Goal: Transaction & Acquisition: Purchase product/service

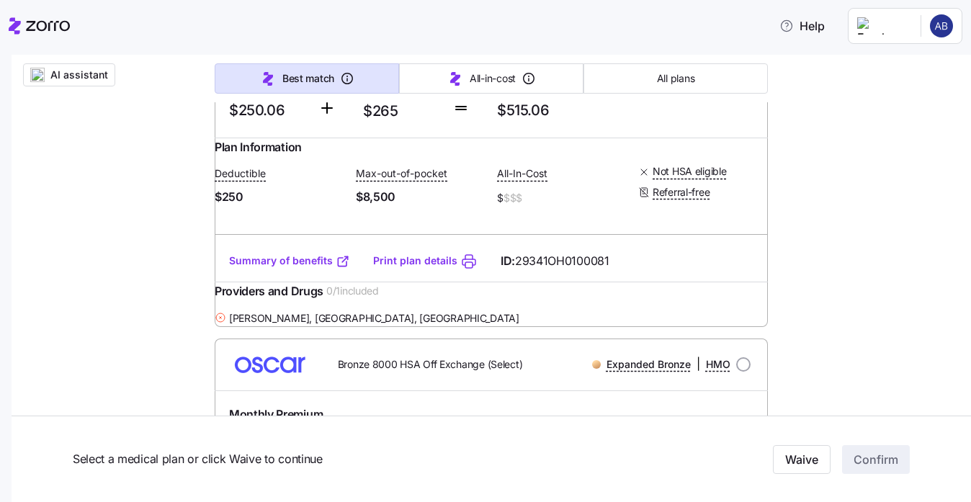
scroll to position [706, 0]
click at [259, 267] on link "Summary of benefits" at bounding box center [289, 260] width 121 height 14
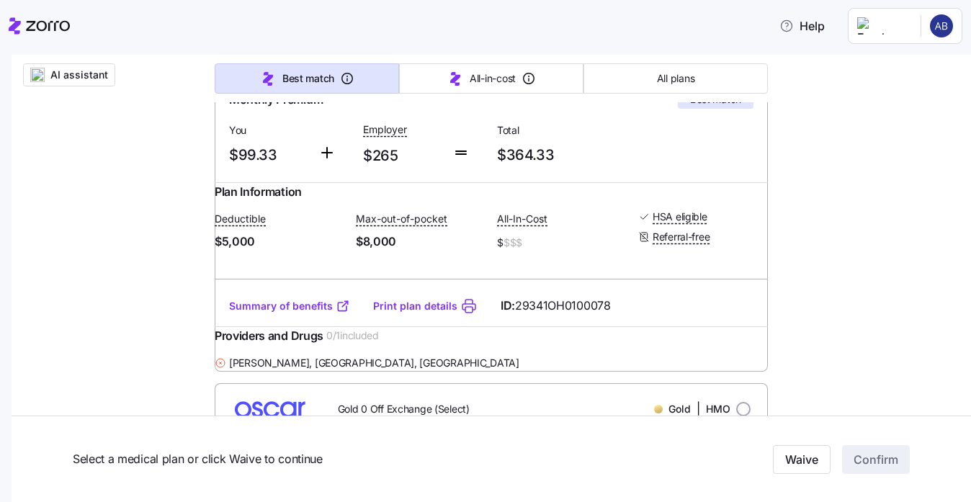
scroll to position [328, 0]
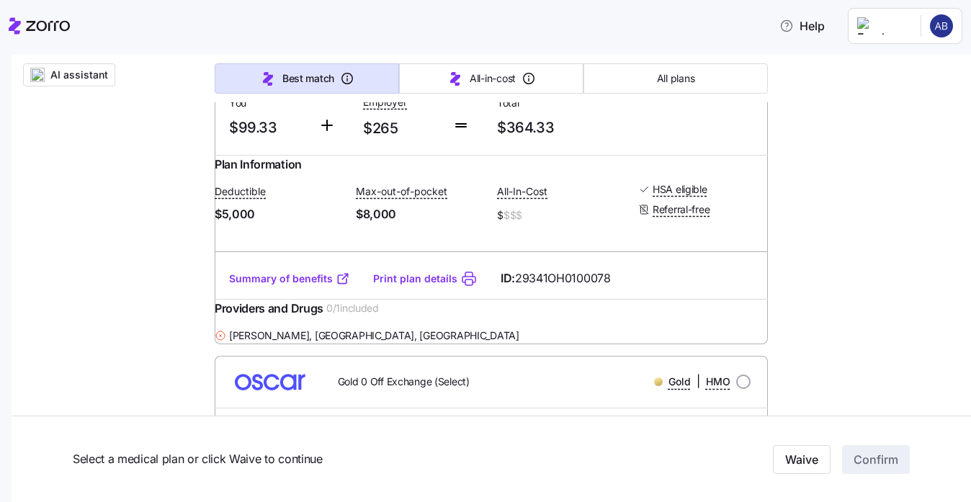
click at [277, 286] on link "Summary of benefits" at bounding box center [289, 279] width 121 height 14
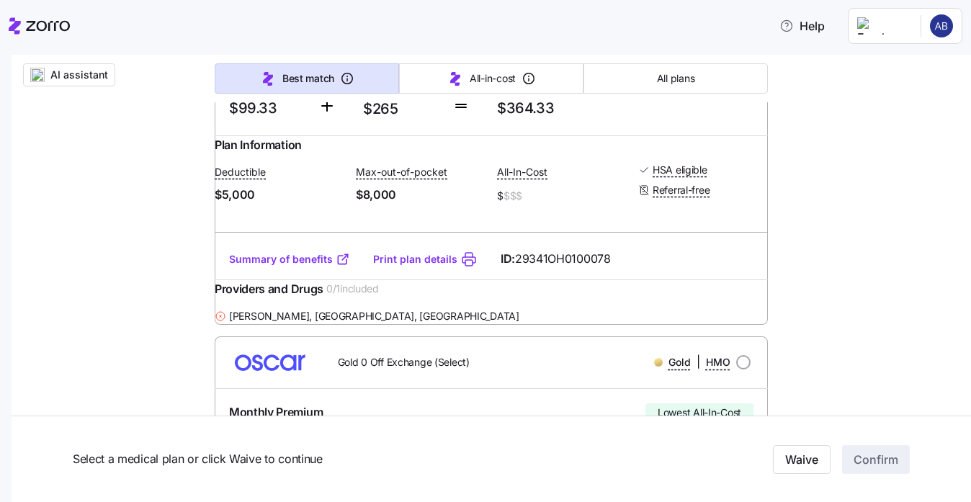
scroll to position [341, 0]
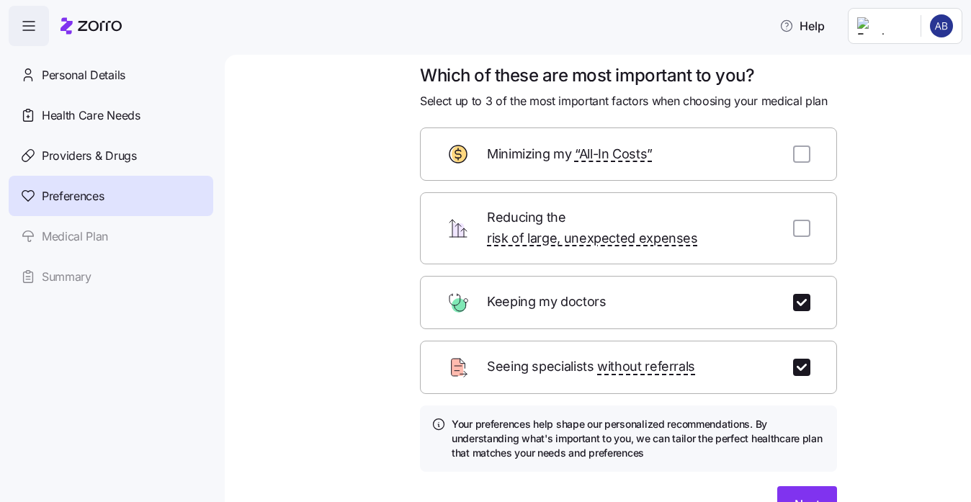
scroll to position [19, 0]
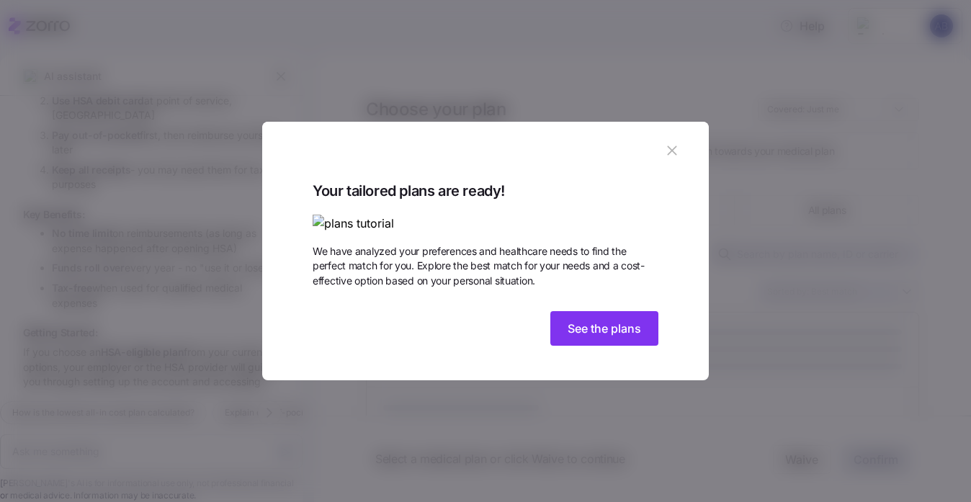
scroll to position [1407, 0]
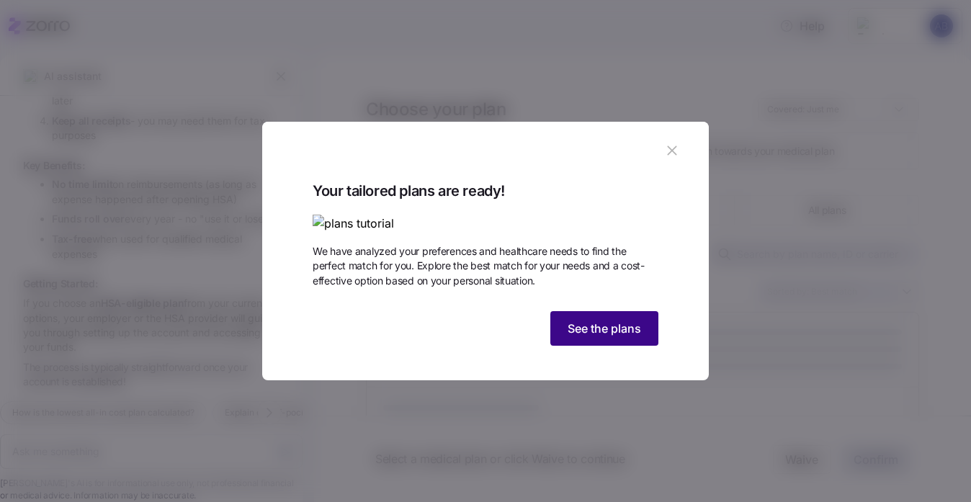
click at [589, 337] on span "See the plans" at bounding box center [604, 328] width 73 height 17
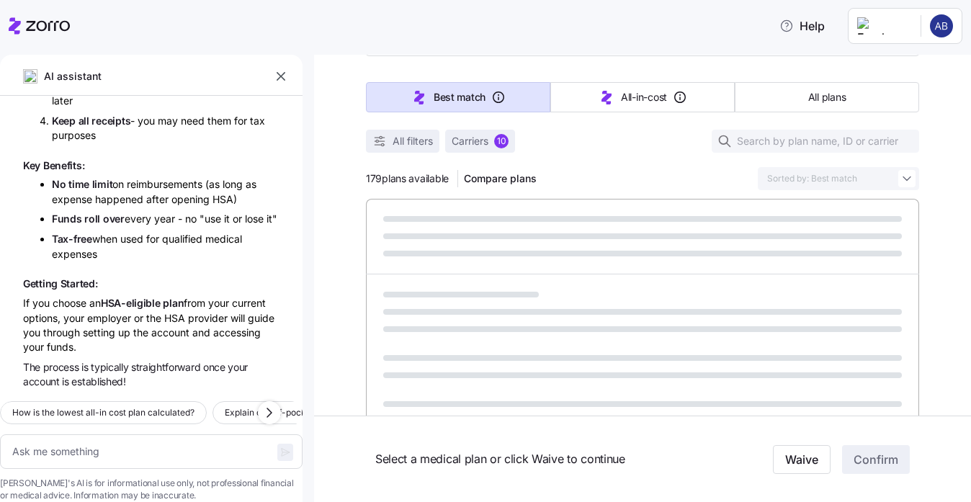
scroll to position [193, 0]
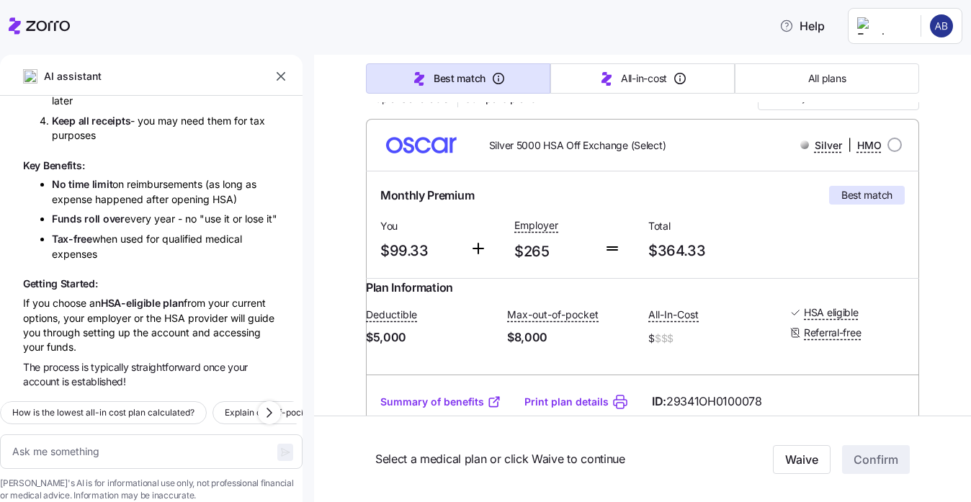
type textarea "x"
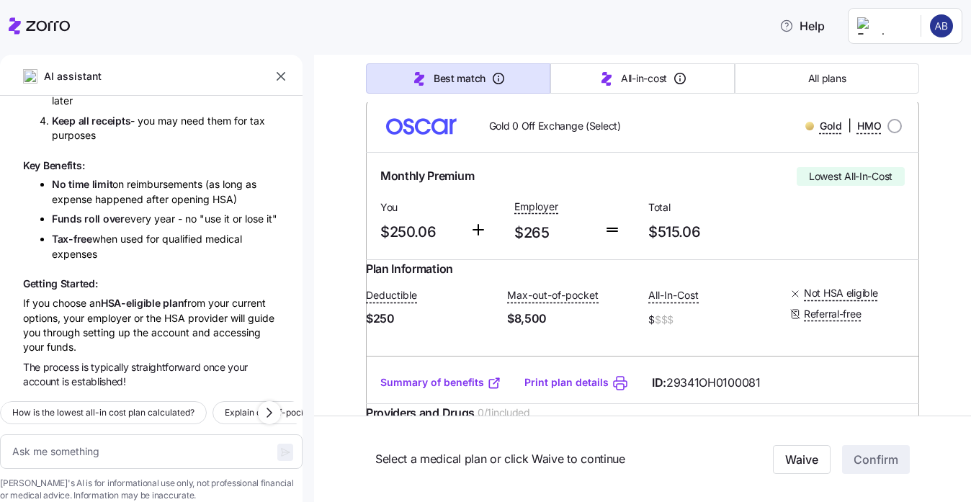
scroll to position [570, 0]
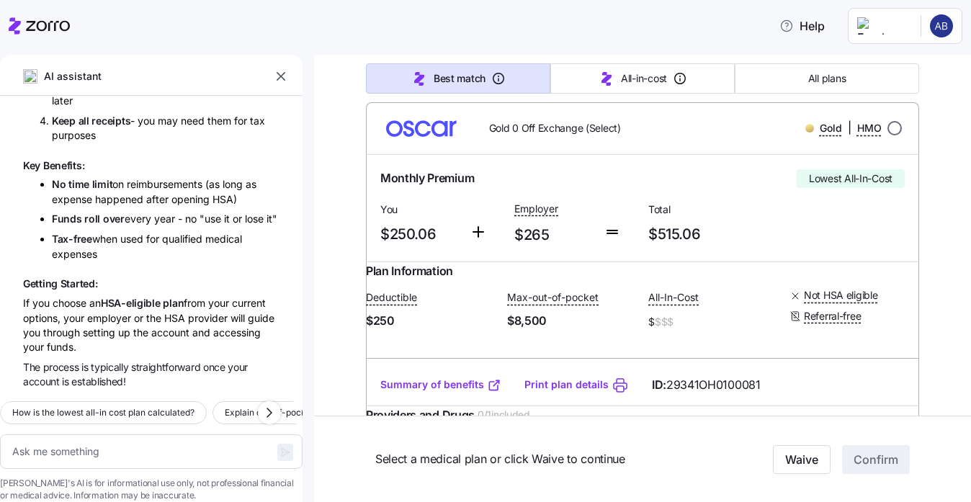
click at [893, 135] on input "radio" at bounding box center [895, 128] width 14 height 14
radio input "true"
type textarea "x"
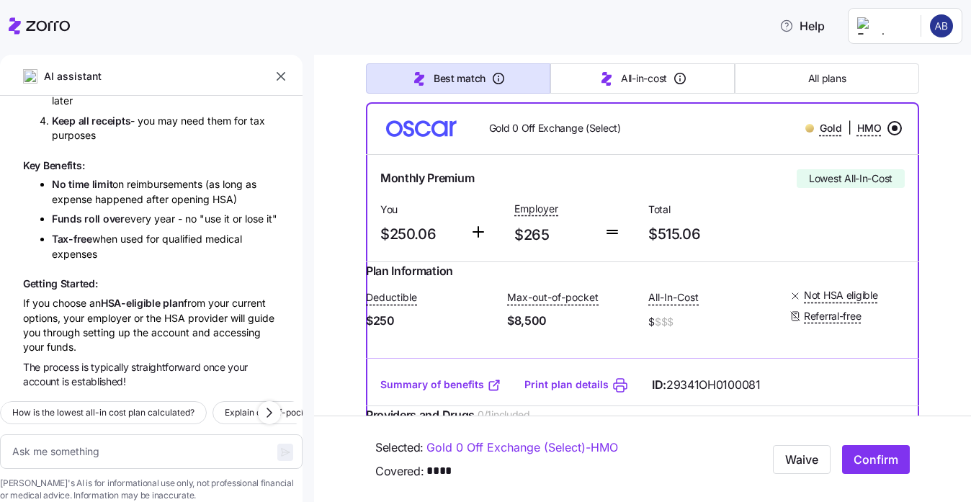
click at [426, 146] on img at bounding box center [422, 128] width 89 height 35
click at [424, 146] on img at bounding box center [422, 128] width 89 height 35
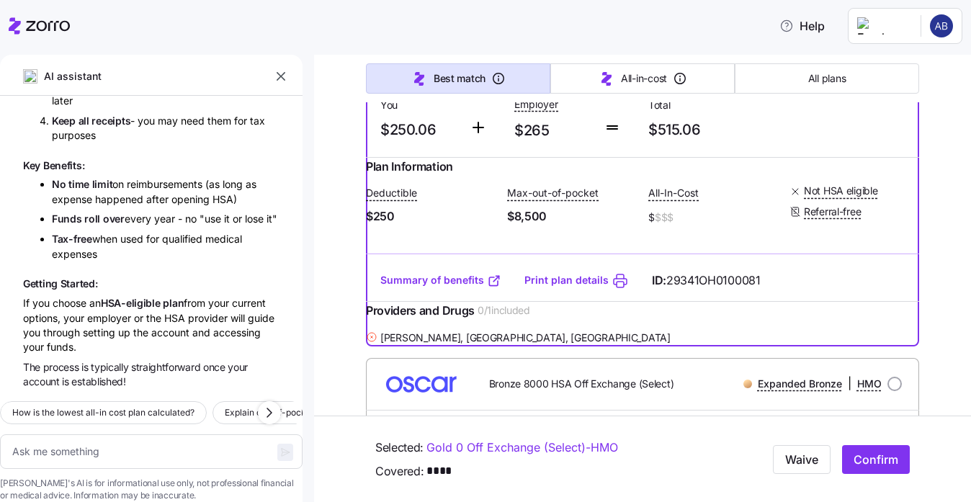
scroll to position [708, 0]
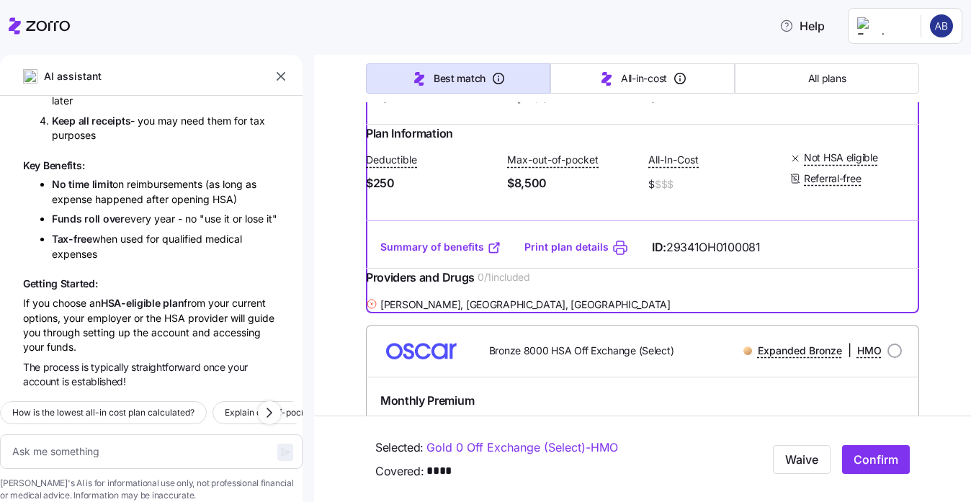
click at [282, 74] on icon "button" at bounding box center [281, 76] width 14 height 14
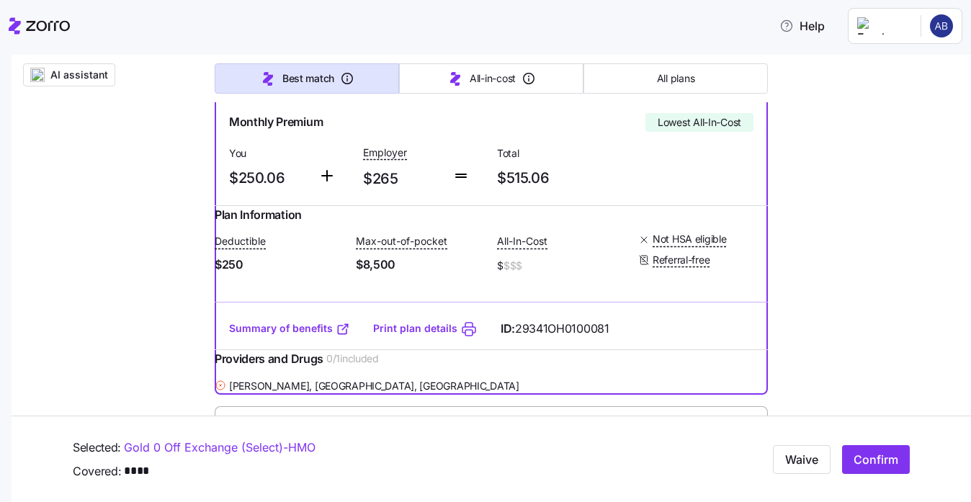
scroll to position [688, 0]
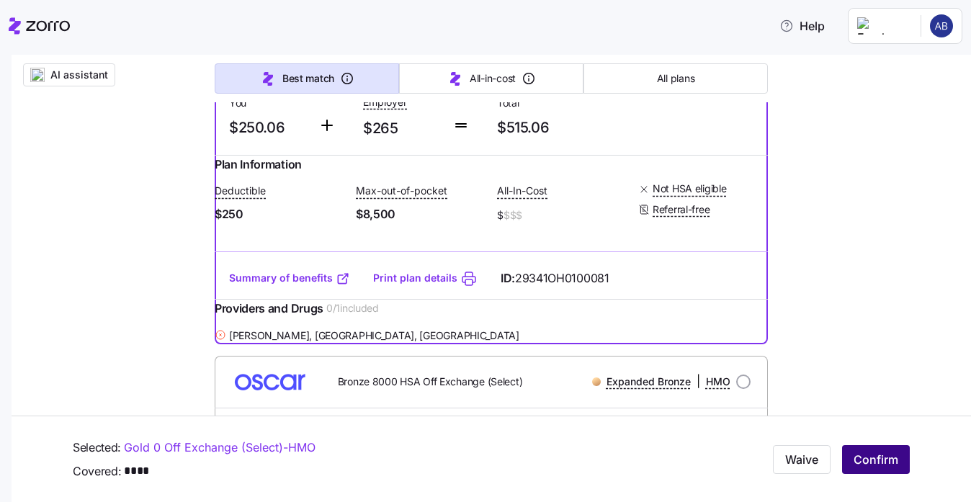
click at [867, 453] on span "Confirm" at bounding box center [876, 459] width 45 height 17
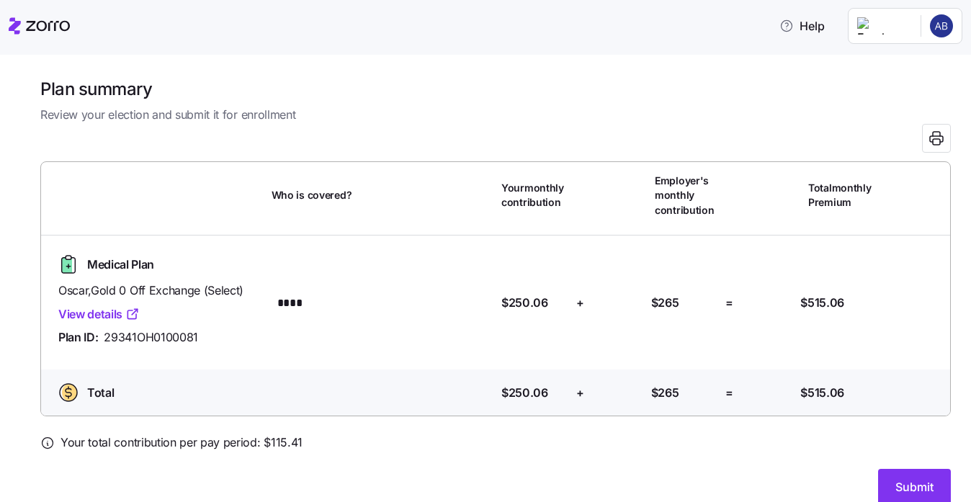
scroll to position [20, 0]
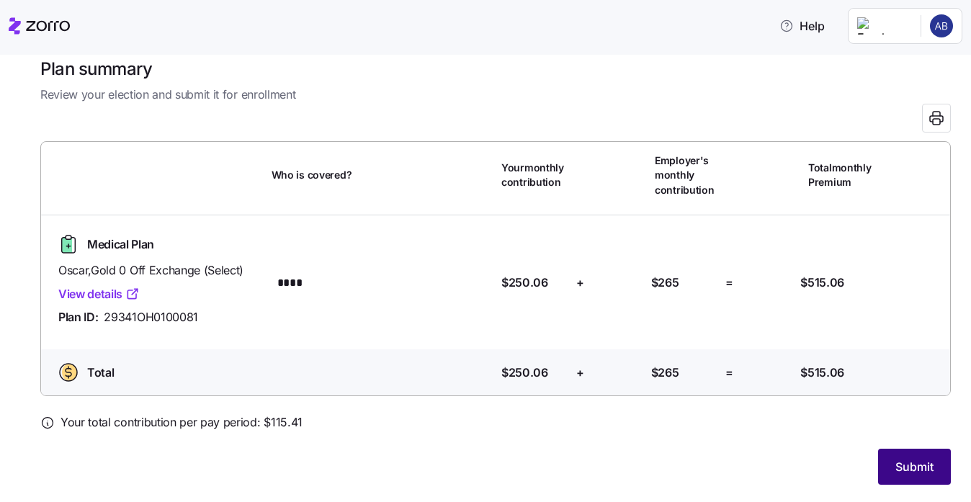
click at [903, 473] on span "Submit" at bounding box center [915, 466] width 38 height 17
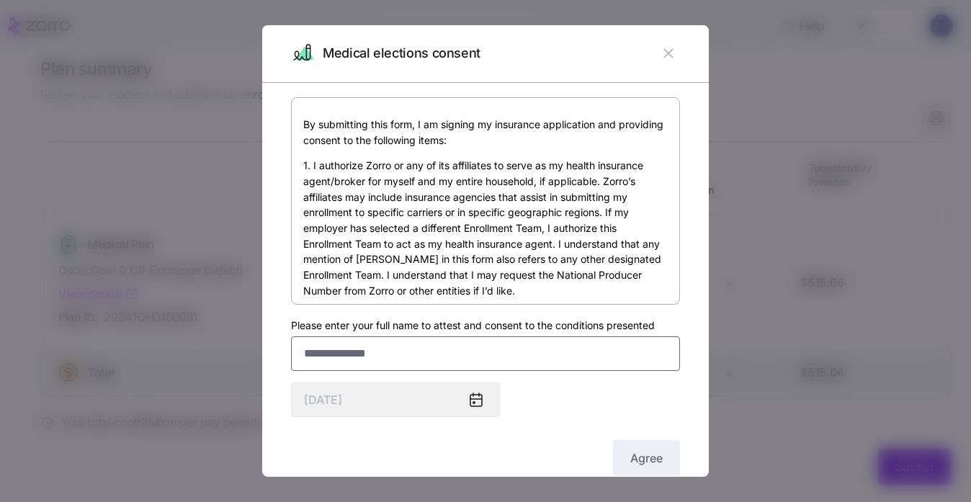
click at [491, 360] on input "Please enter your full name to attest and consent to the conditions presented" at bounding box center [485, 353] width 389 height 35
type input "**********"
click at [566, 411] on div "**********" at bounding box center [485, 288] width 389 height 382
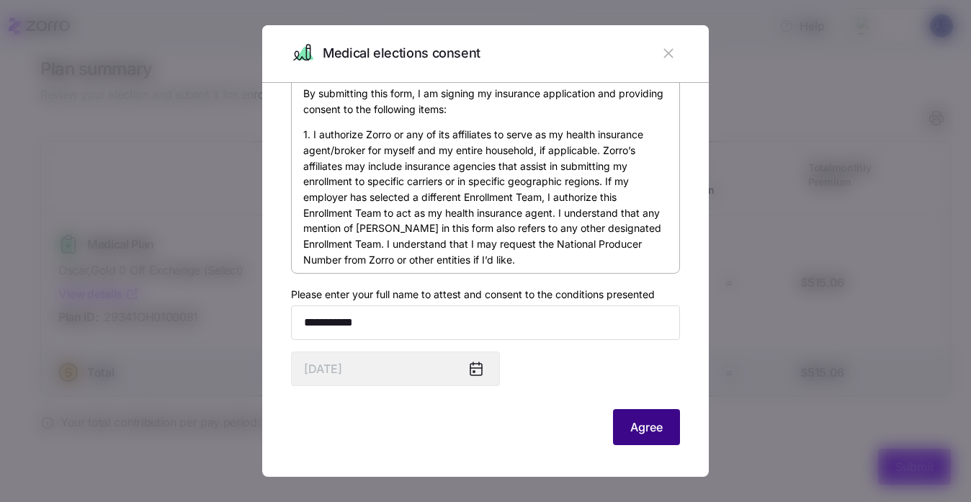
click at [643, 436] on button "Agree" at bounding box center [646, 427] width 67 height 36
